Goal: Information Seeking & Learning: Find contact information

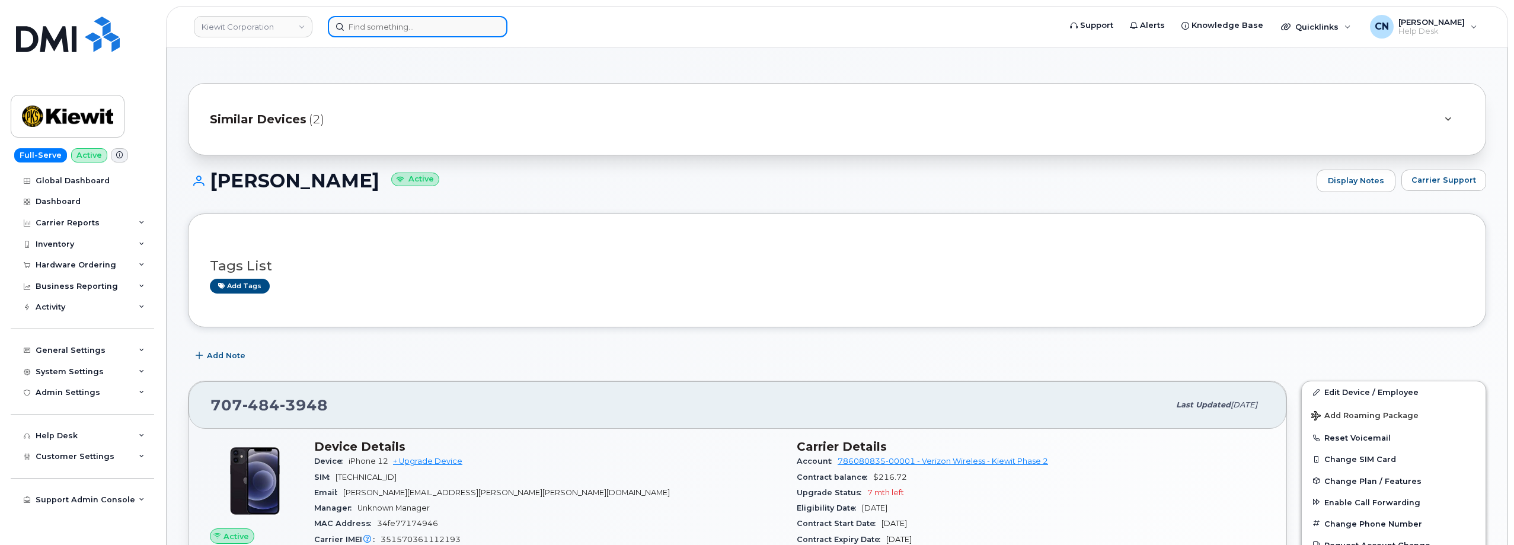
click at [371, 34] on input at bounding box center [418, 26] width 180 height 21
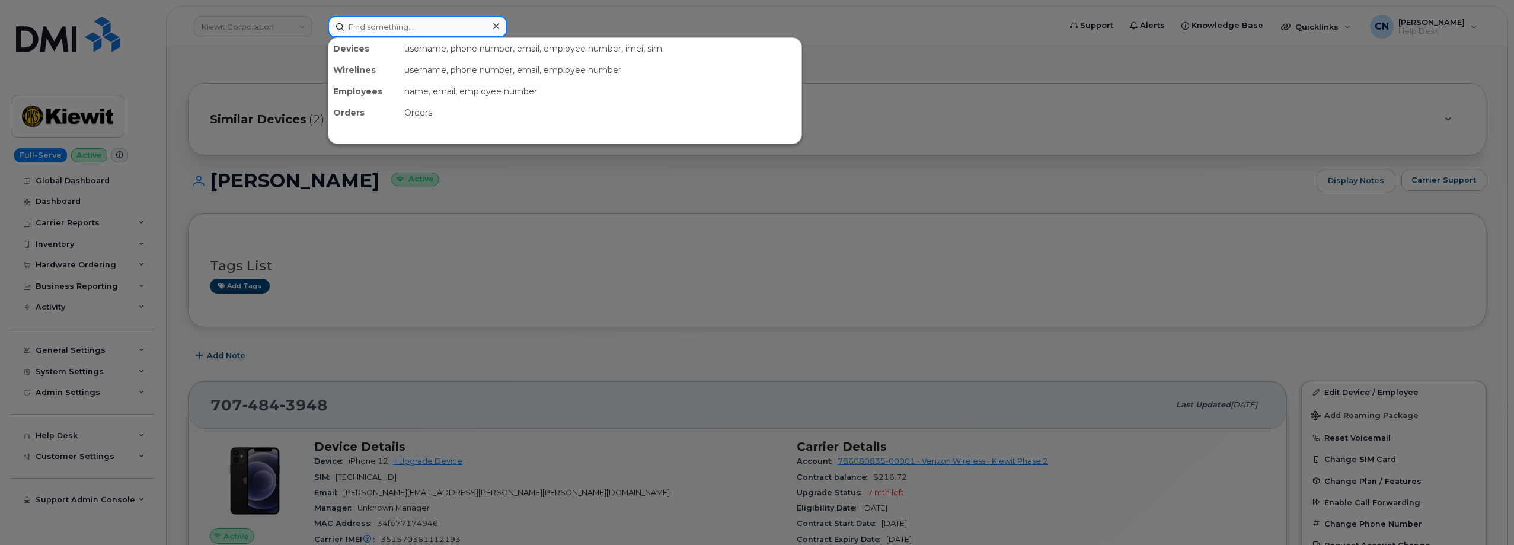
paste input "[PERSON_NAME]"
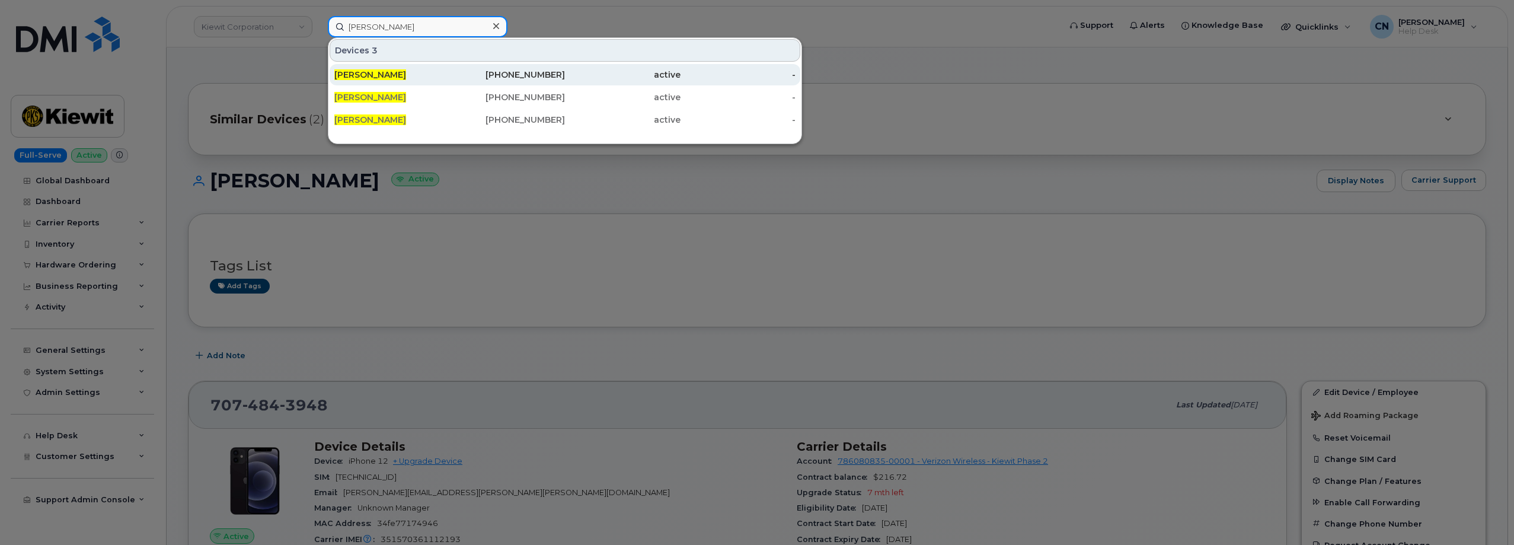
type input "Nick Steffen"
click at [353, 72] on span "[PERSON_NAME]" at bounding box center [370, 74] width 72 height 11
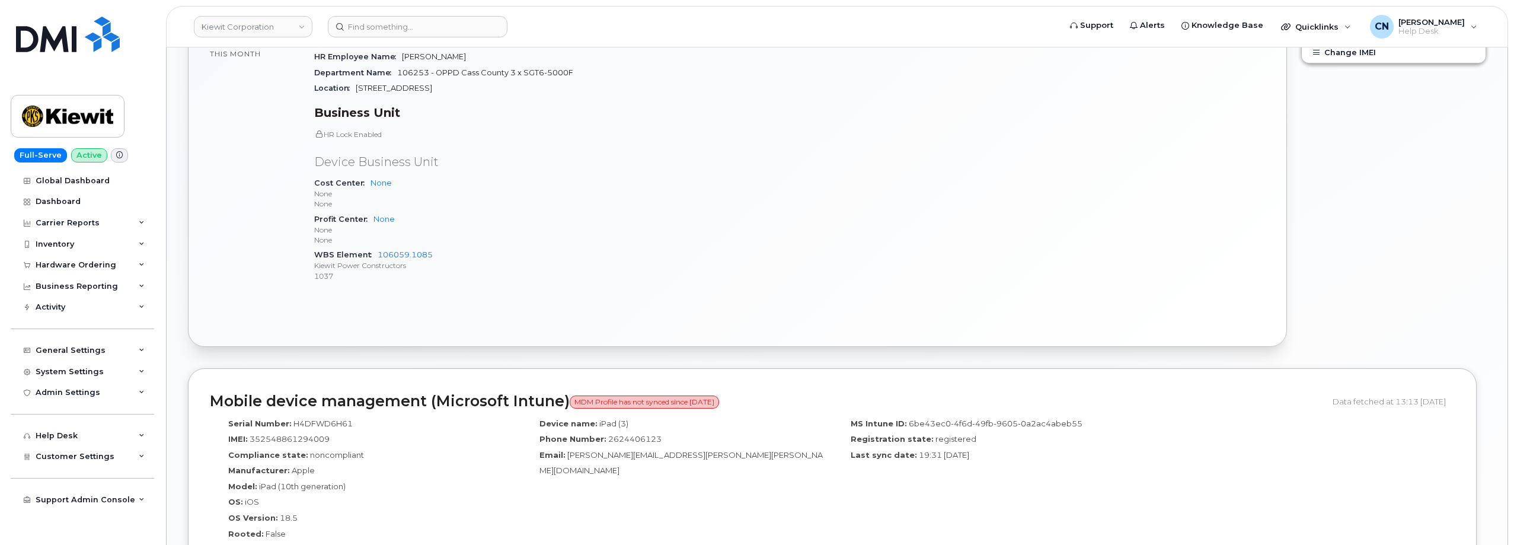
scroll to position [753, 0]
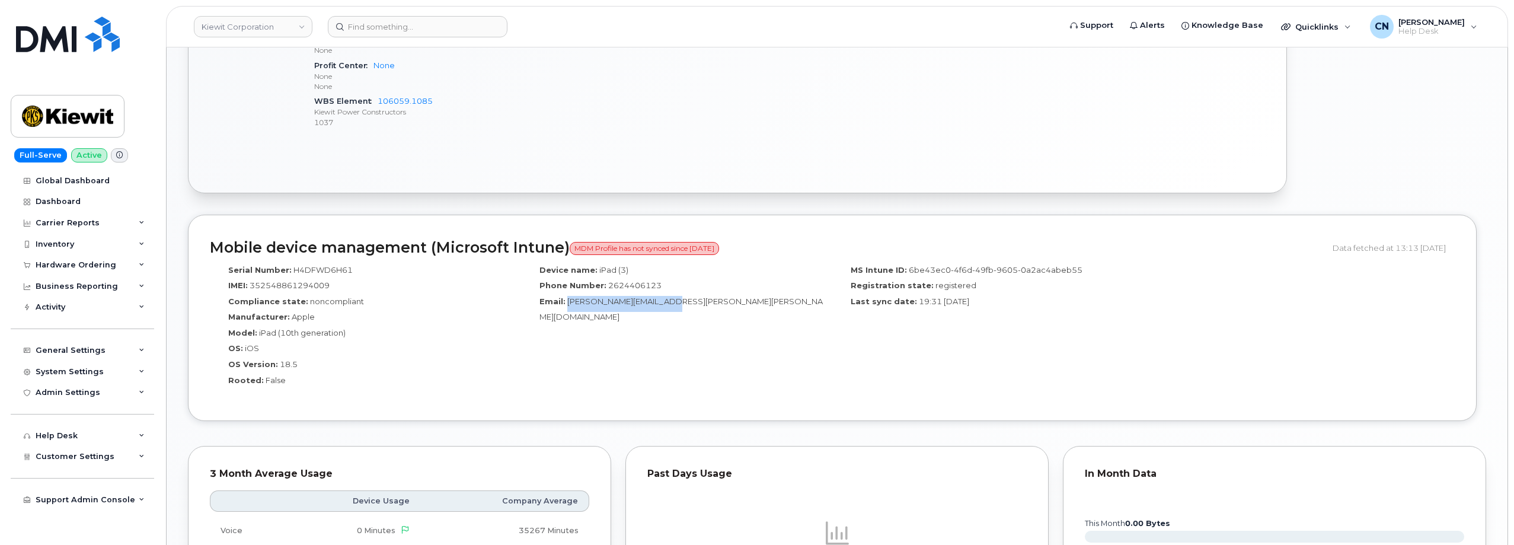
drag, startPoint x: 656, startPoint y: 303, endPoint x: 397, endPoint y: 162, distance: 295.1
click at [568, 301] on span "[PERSON_NAME][EMAIL_ADDRESS][PERSON_NAME][PERSON_NAME][DOMAIN_NAME]" at bounding box center [681, 308] width 283 height 25
